Goal: Check status: Check status

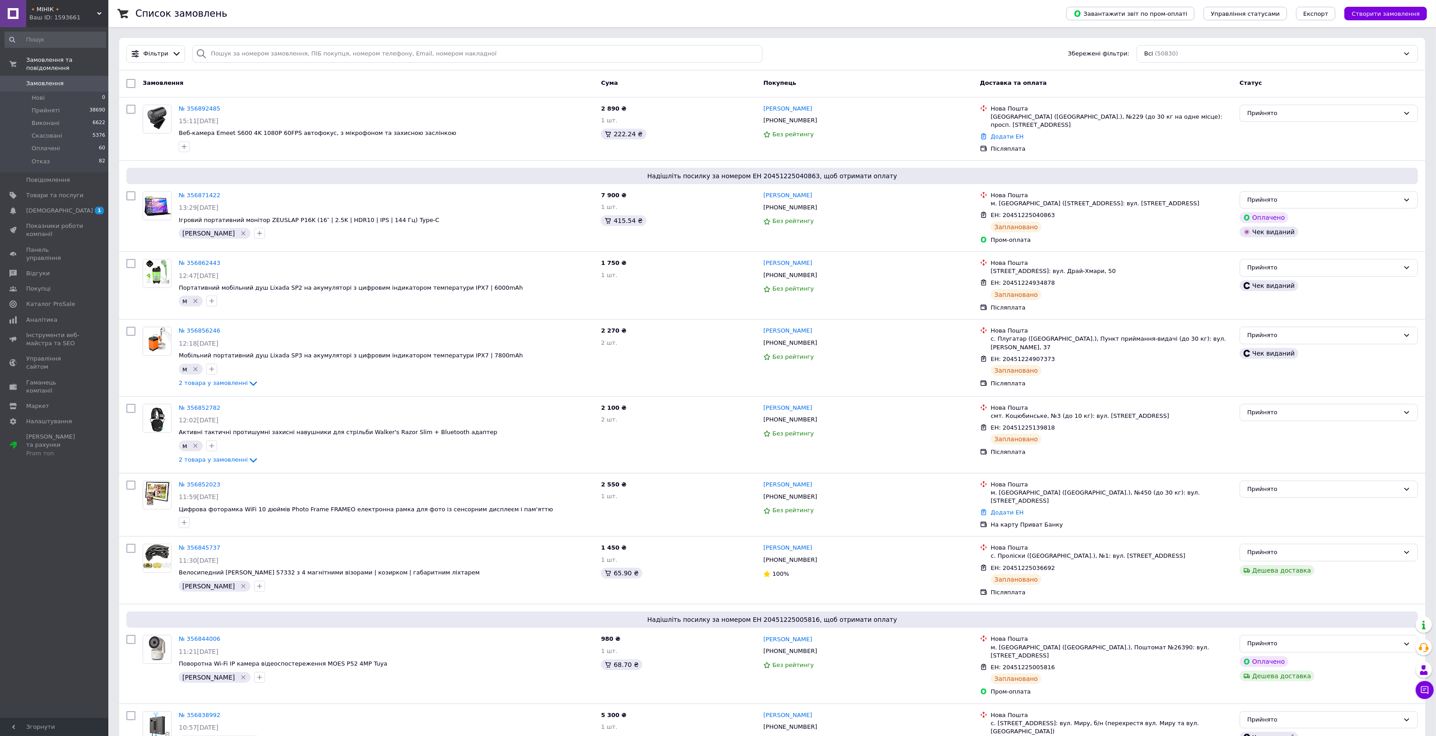
click at [80, 79] on span "Замовлення" at bounding box center [54, 83] width 57 height 8
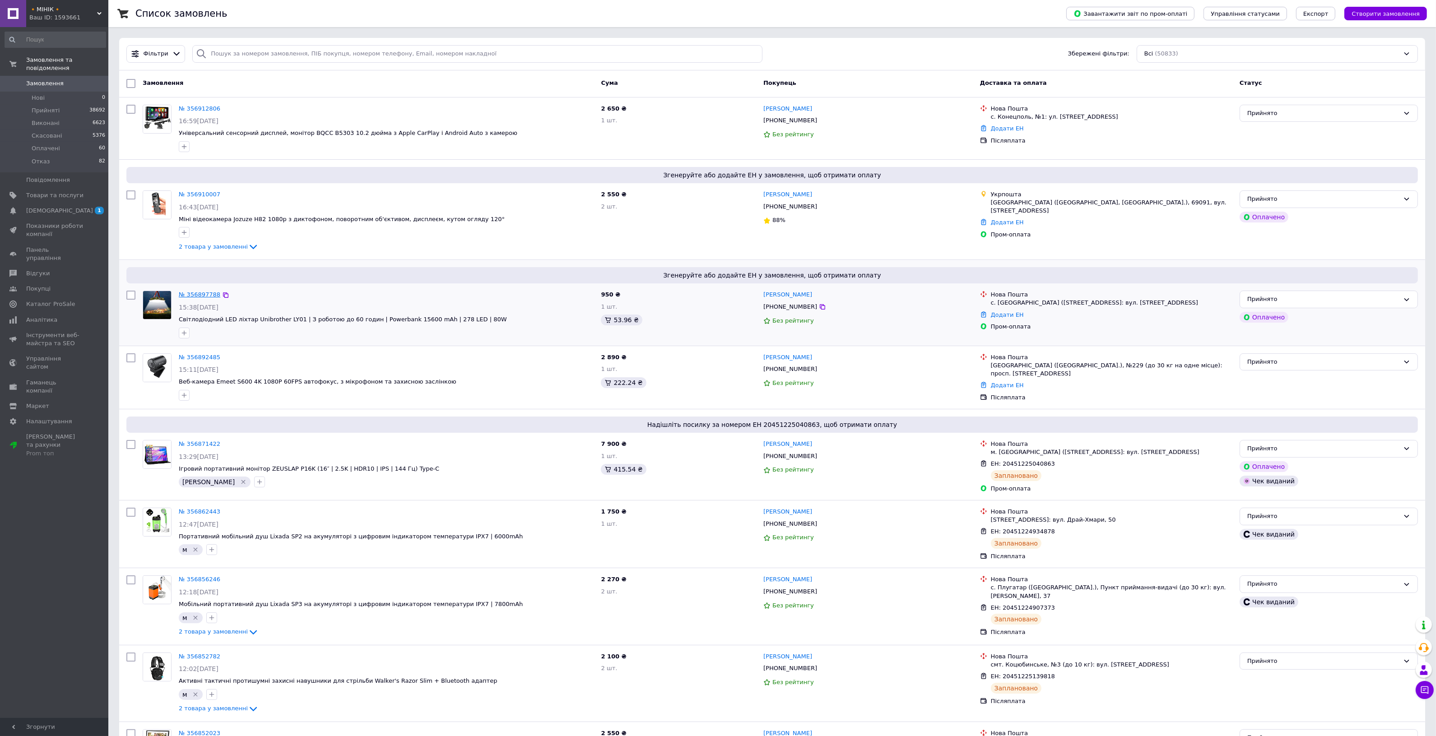
click at [192, 294] on link "№ 356897788" at bounding box center [200, 294] width 42 height 7
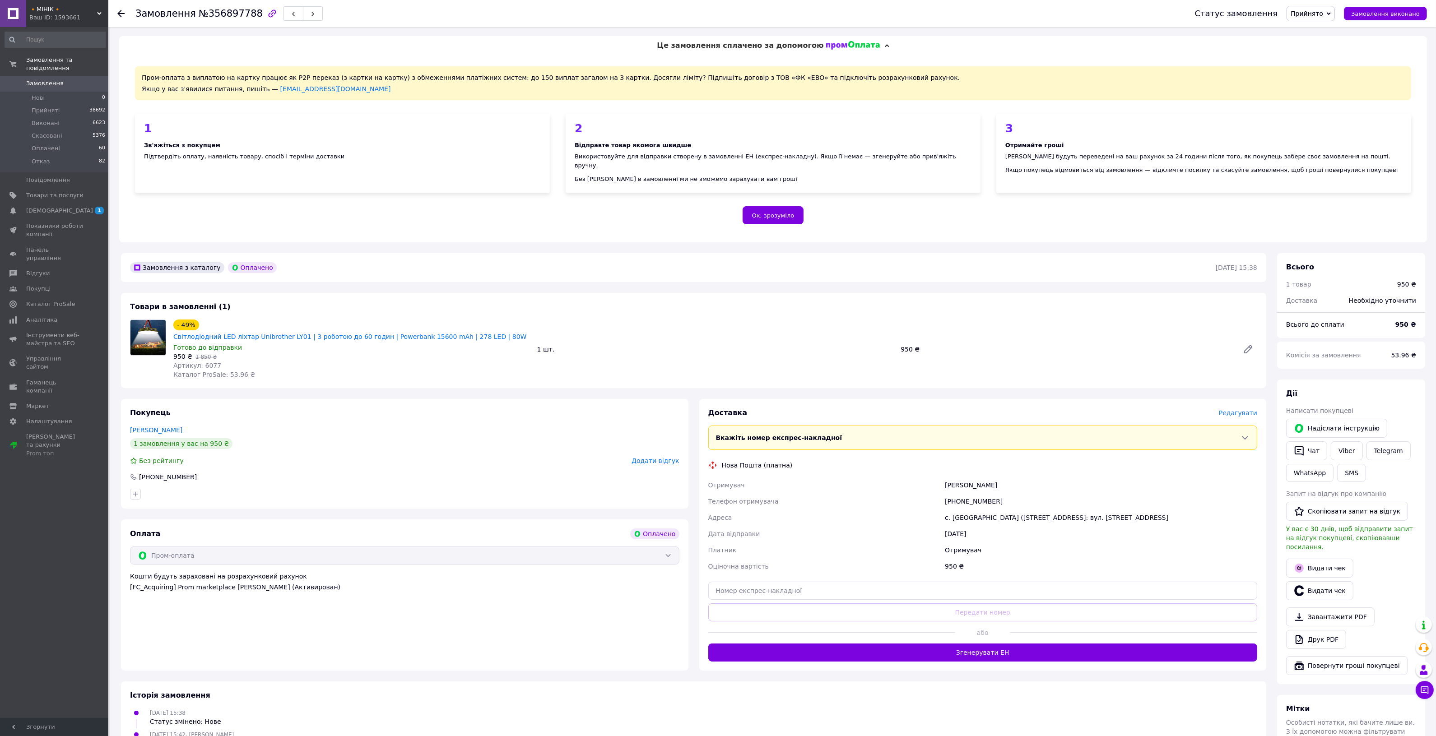
click at [229, 10] on span "№356897788" at bounding box center [231, 13] width 64 height 11
copy span "356897788"
click at [991, 582] on input "text" at bounding box center [982, 591] width 549 height 18
paste input "20451225291961"
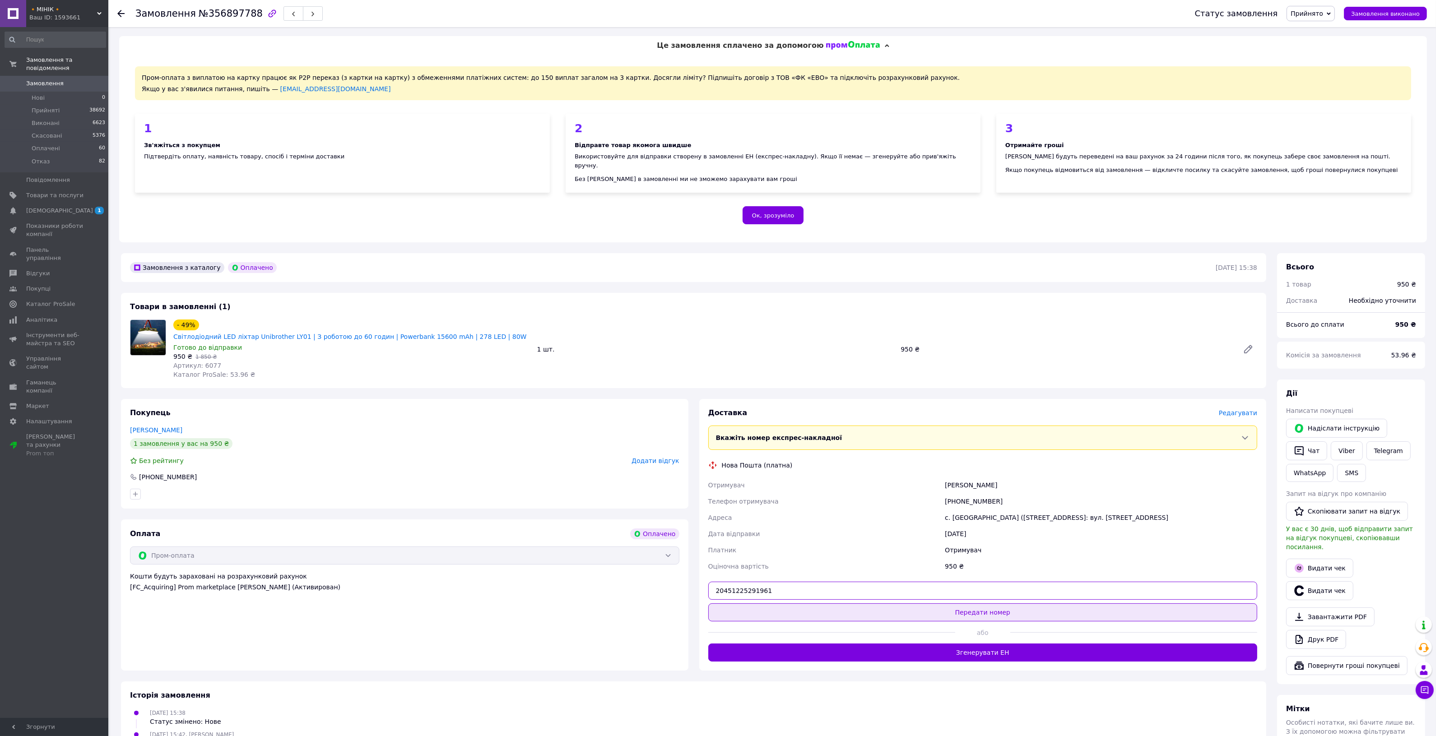
type input "20451225291961"
click at [998, 604] on button "Передати номер" at bounding box center [982, 613] width 549 height 18
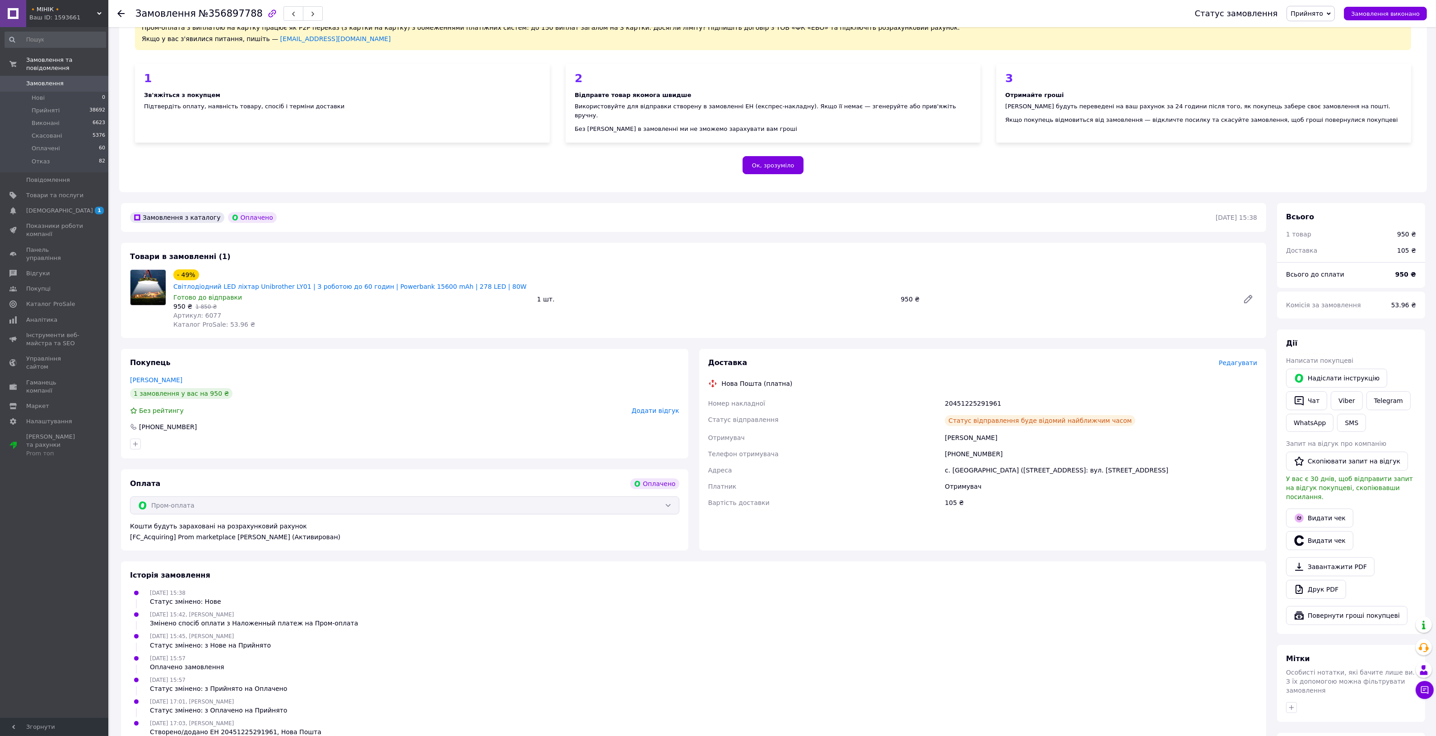
scroll to position [56, 0]
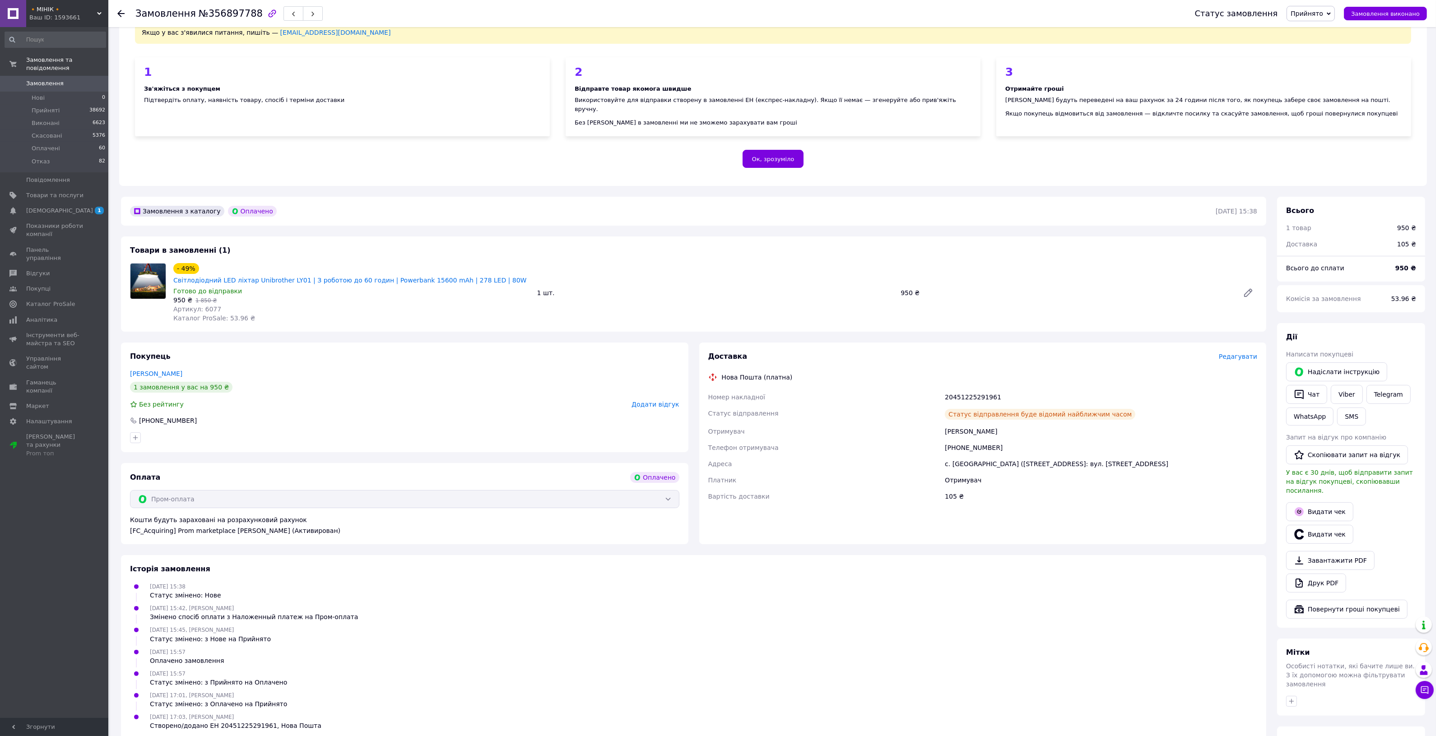
click at [123, 12] on icon at bounding box center [120, 13] width 7 height 7
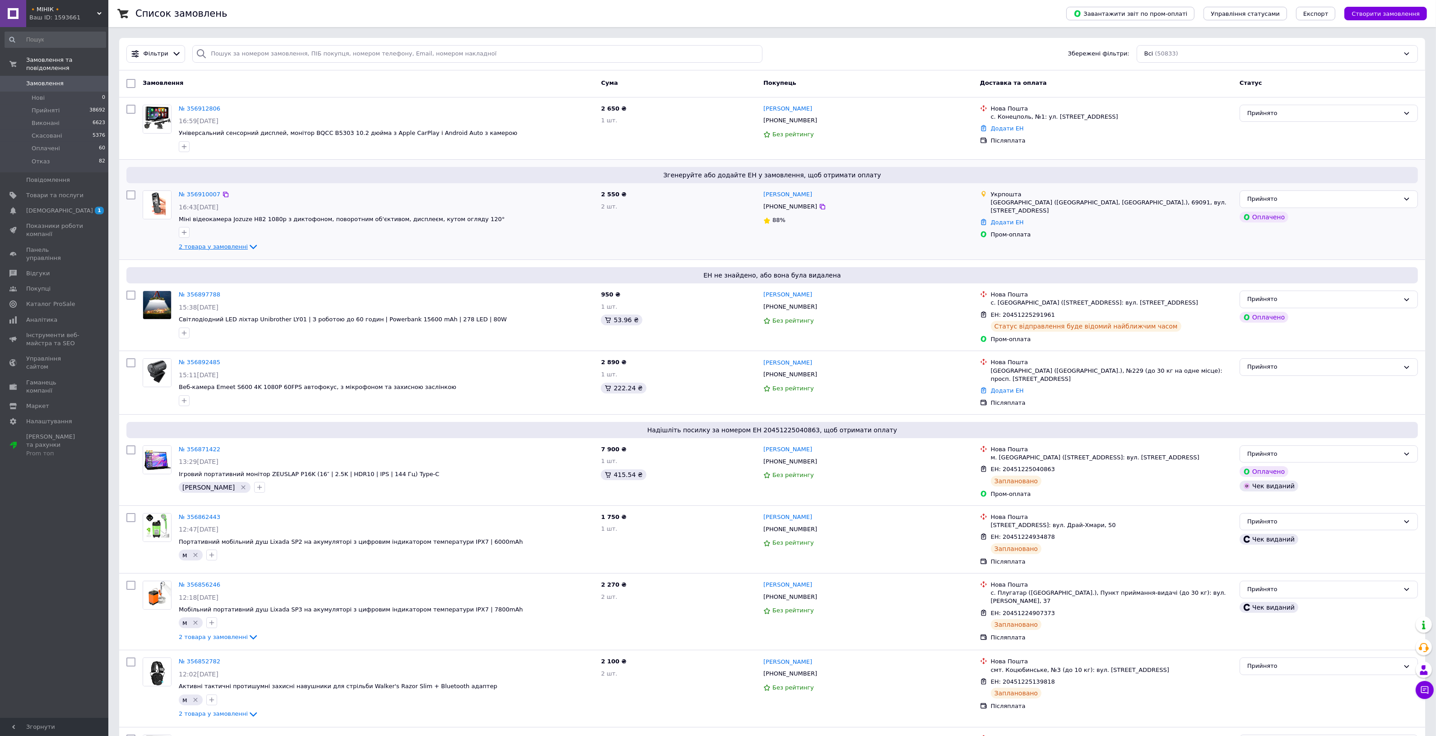
click at [248, 246] on icon at bounding box center [253, 247] width 11 height 11
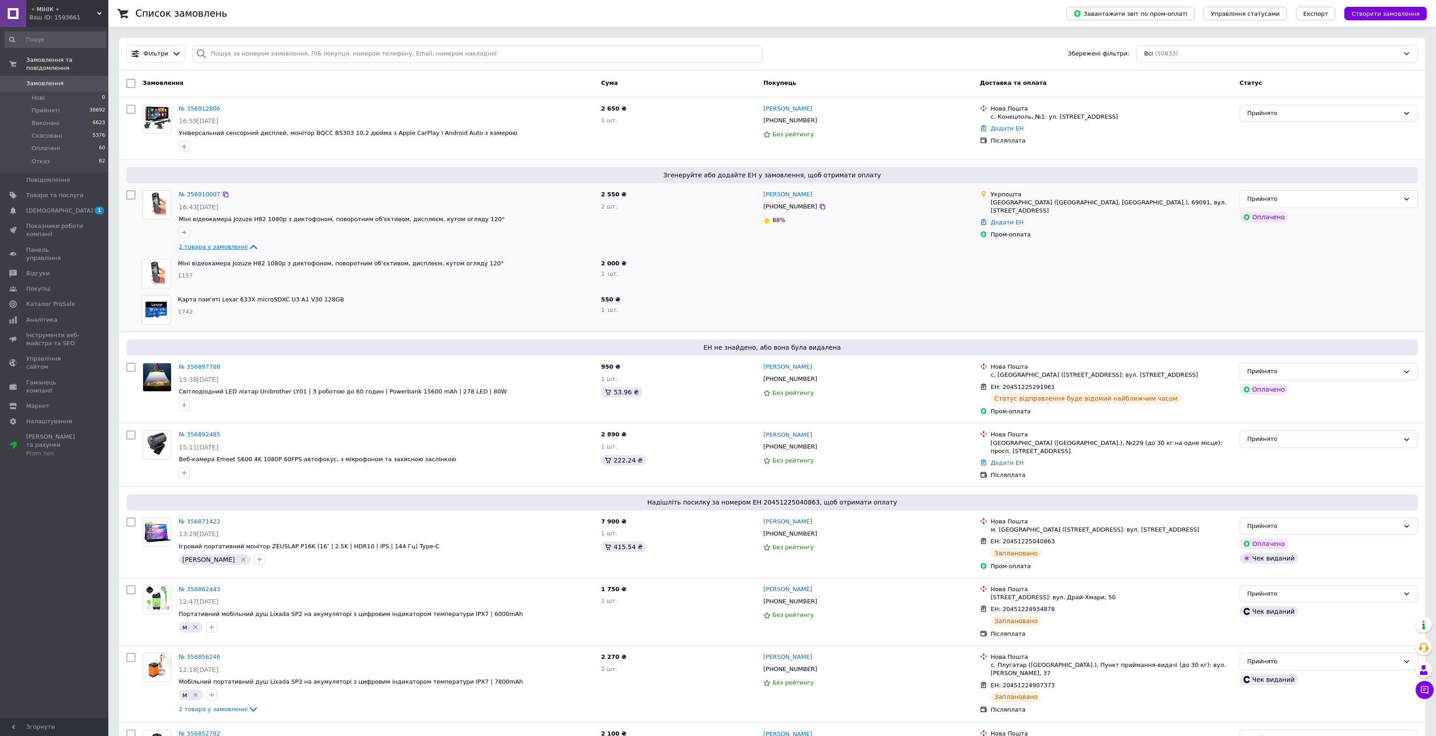
click at [248, 246] on icon at bounding box center [253, 247] width 11 height 11
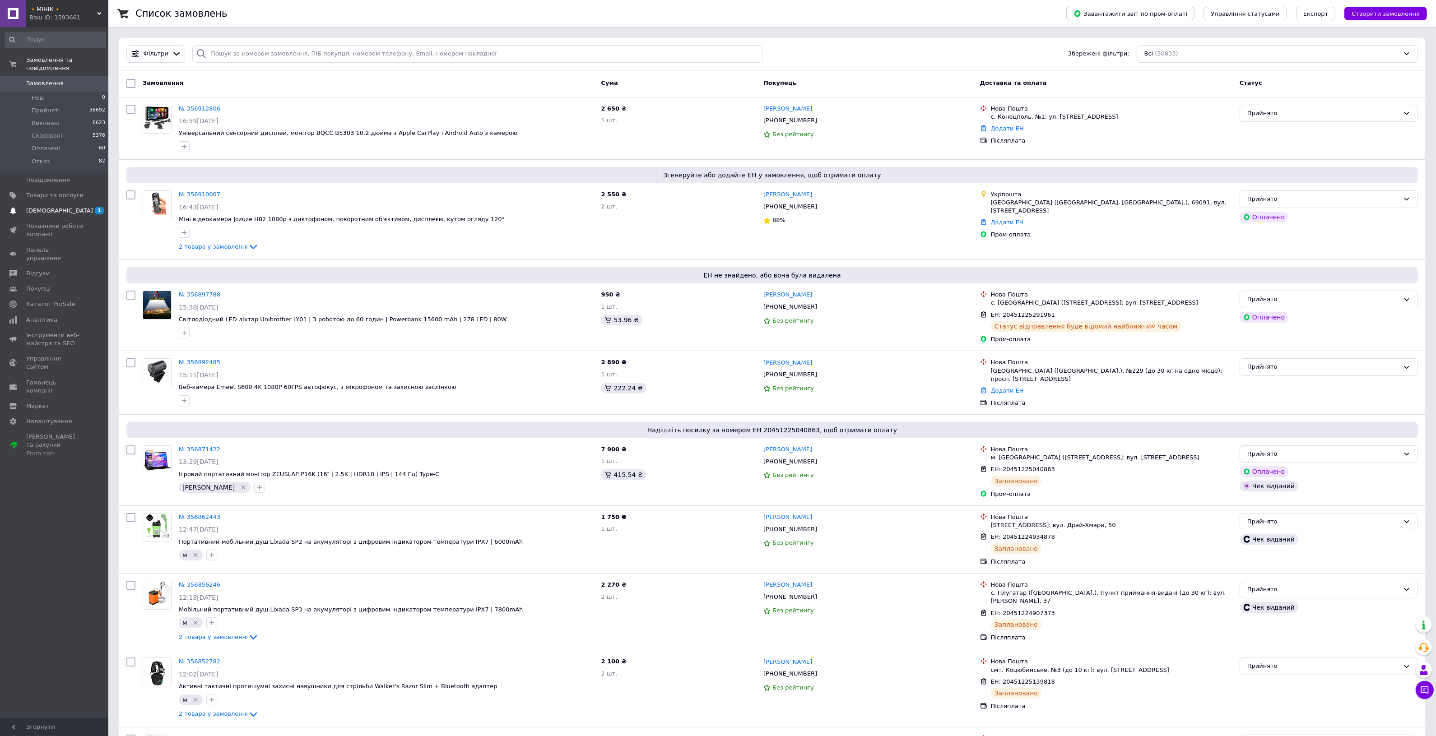
click at [74, 207] on span "[DEMOGRAPHIC_DATA]" at bounding box center [54, 211] width 57 height 8
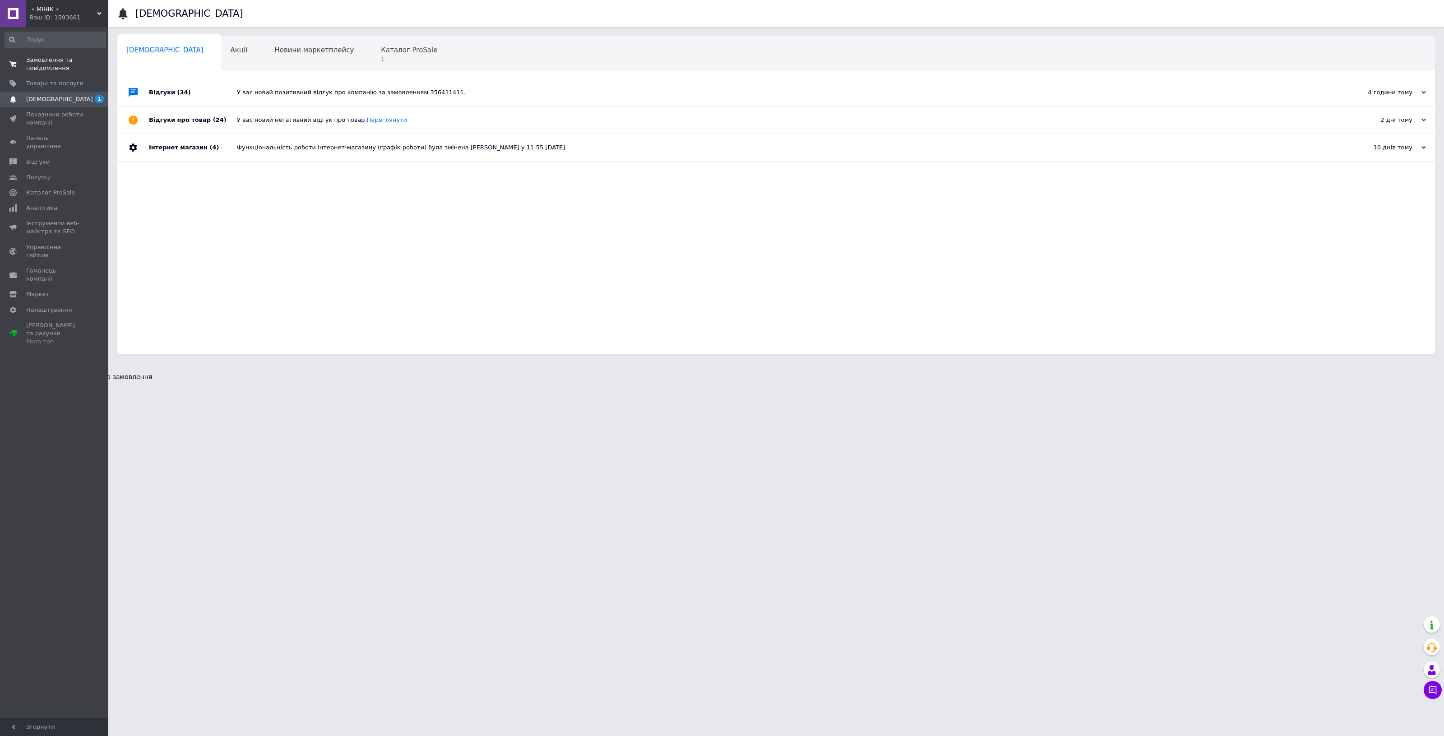
click at [66, 60] on span "Замовлення та повідомлення" at bounding box center [54, 64] width 57 height 16
